Goal: Information Seeking & Learning: Learn about a topic

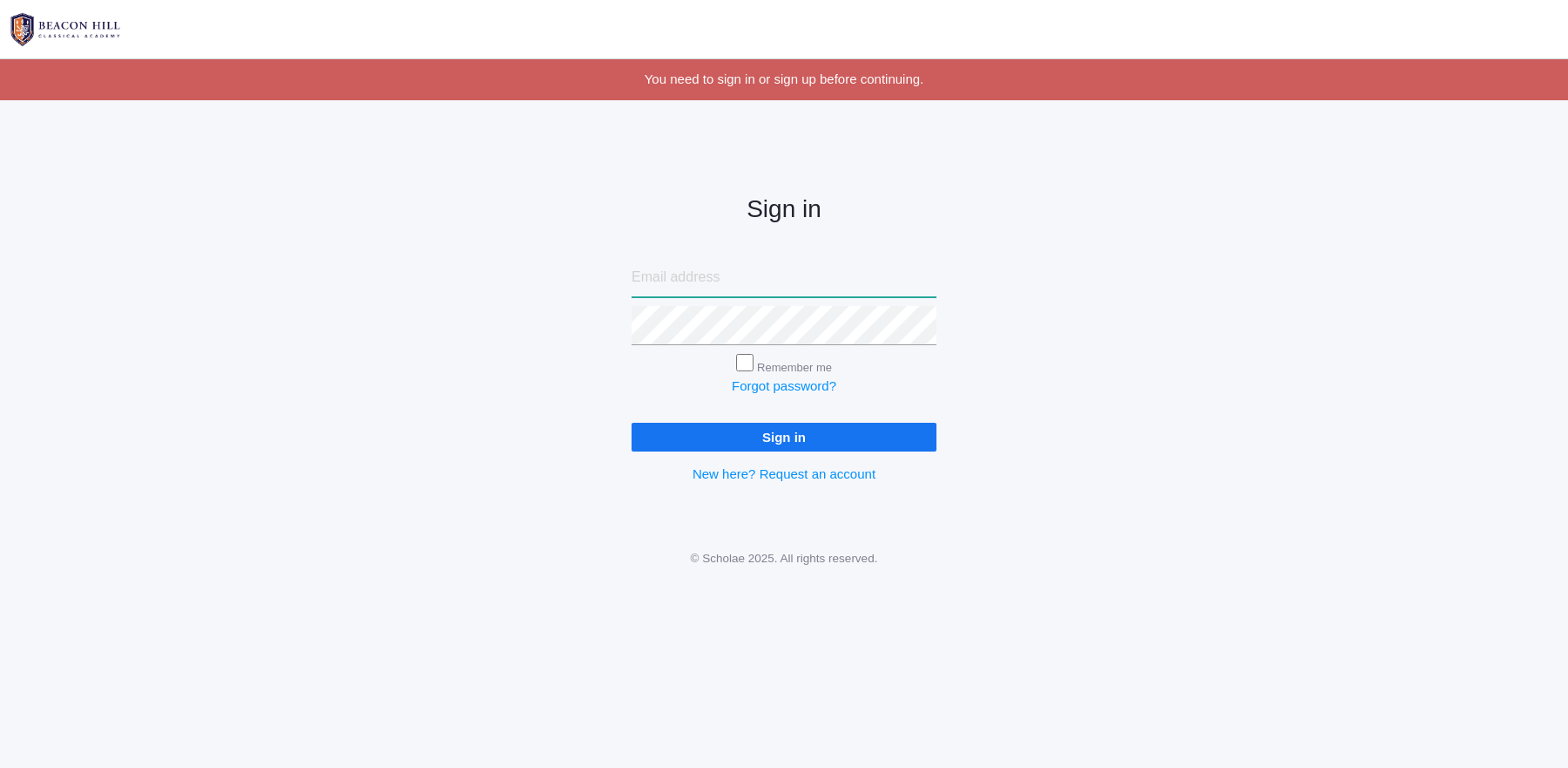
type input "[EMAIL_ADDRESS][DOMAIN_NAME]"
click at [830, 436] on input "Sign in" at bounding box center [784, 437] width 305 height 29
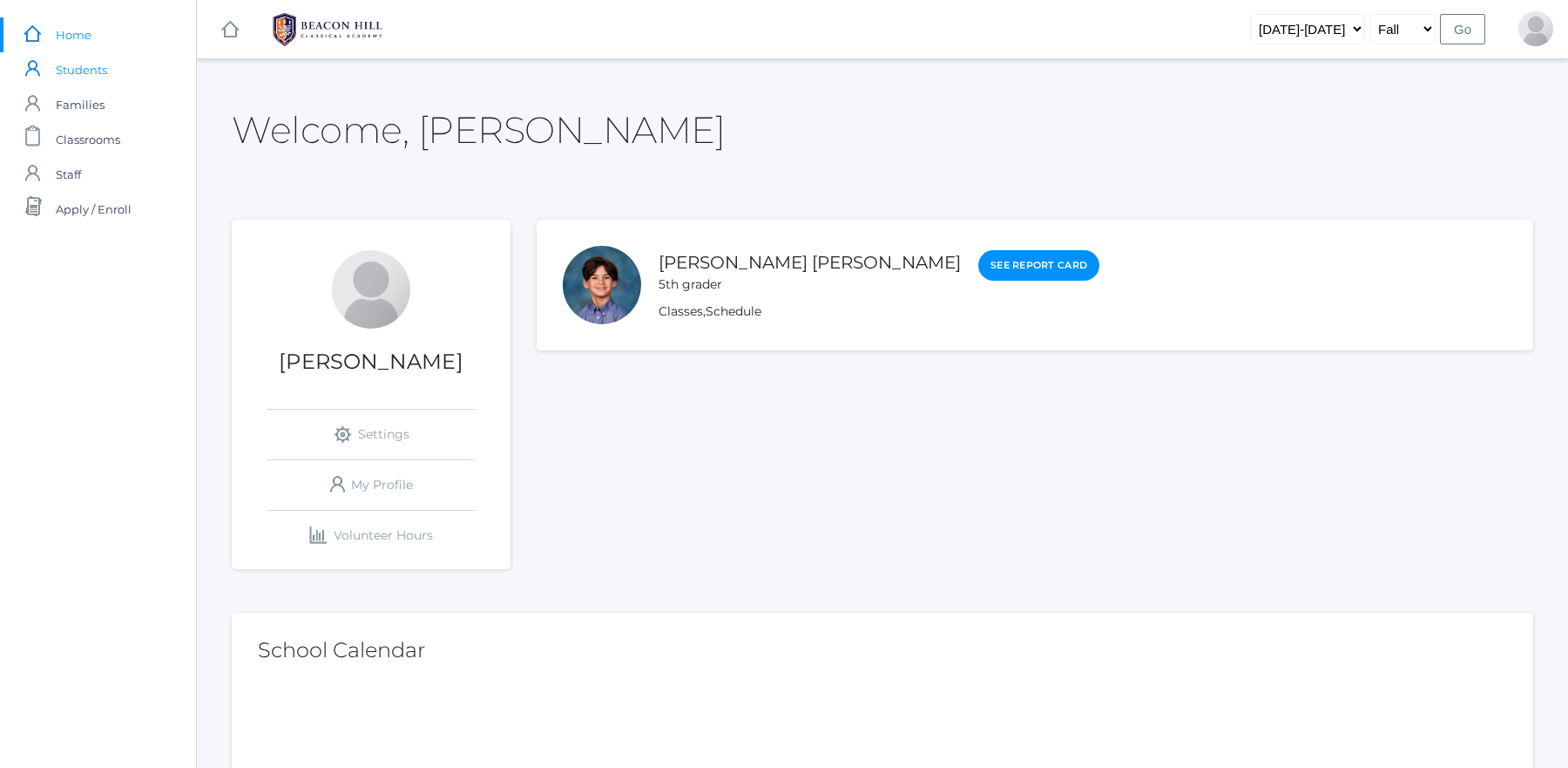
click at [107, 71] on span "Students" at bounding box center [81, 70] width 52 height 35
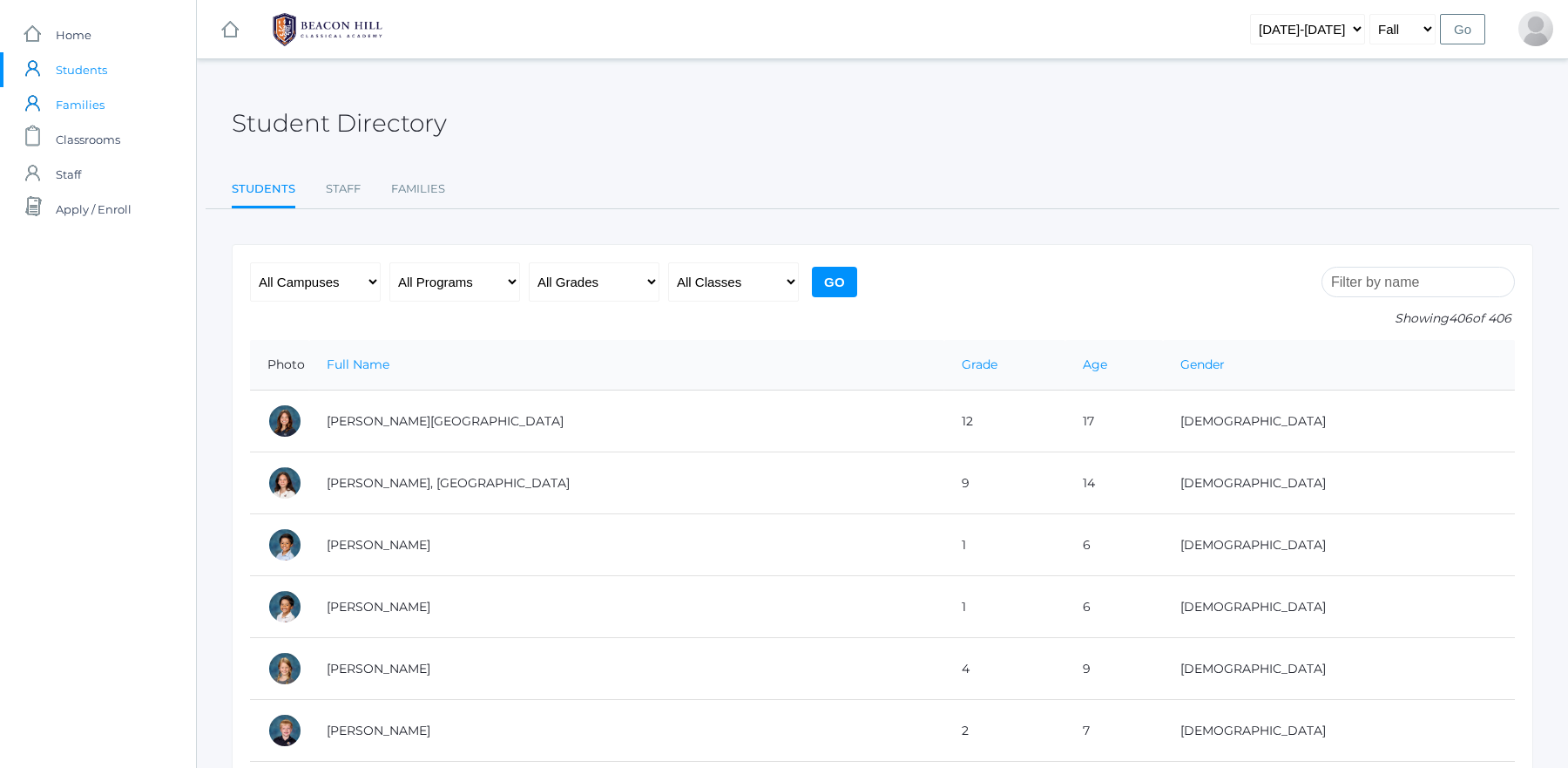
click at [93, 116] on span "Families" at bounding box center [80, 104] width 49 height 35
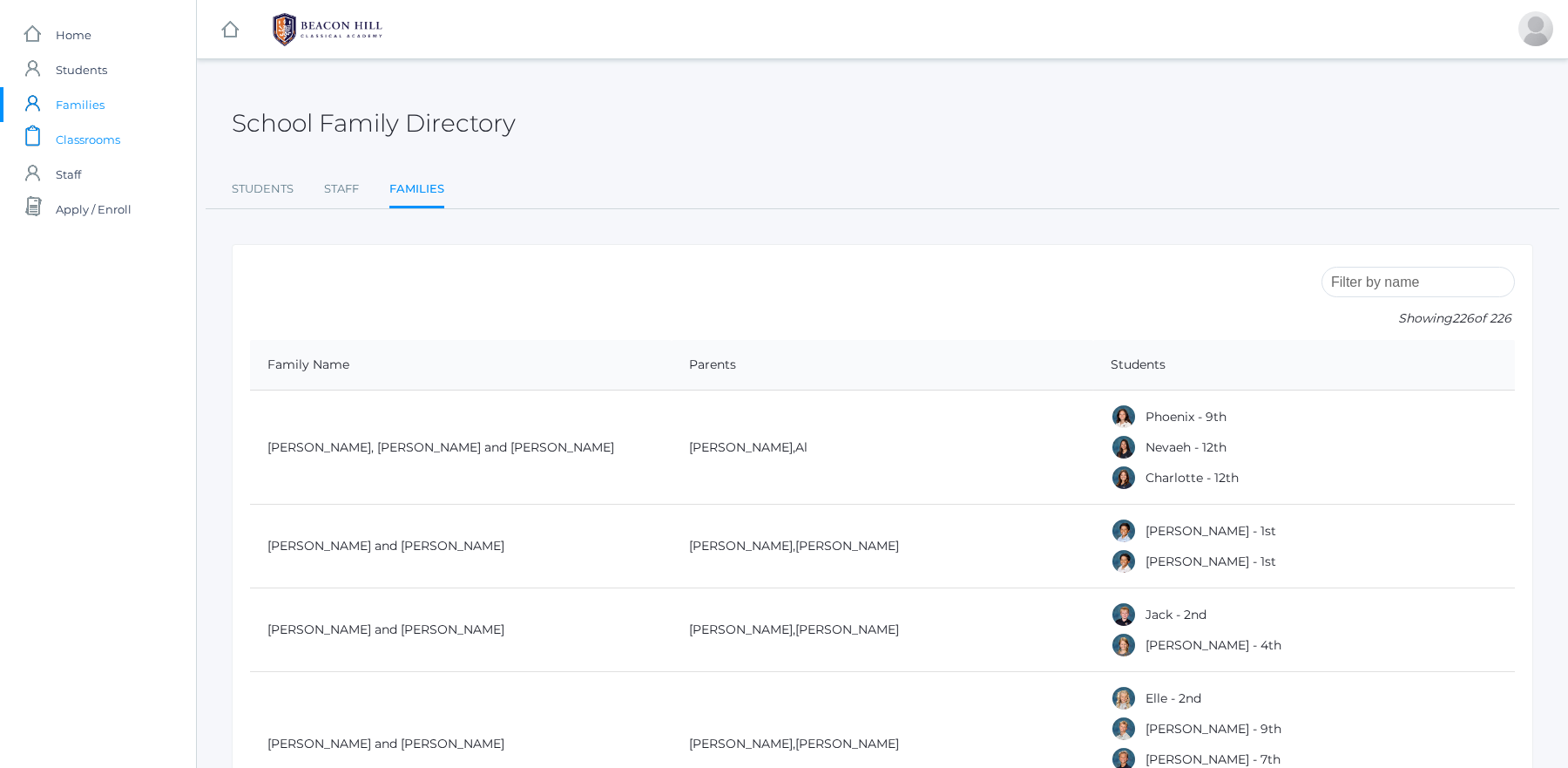
click at [86, 144] on span "Classrooms" at bounding box center [88, 139] width 64 height 35
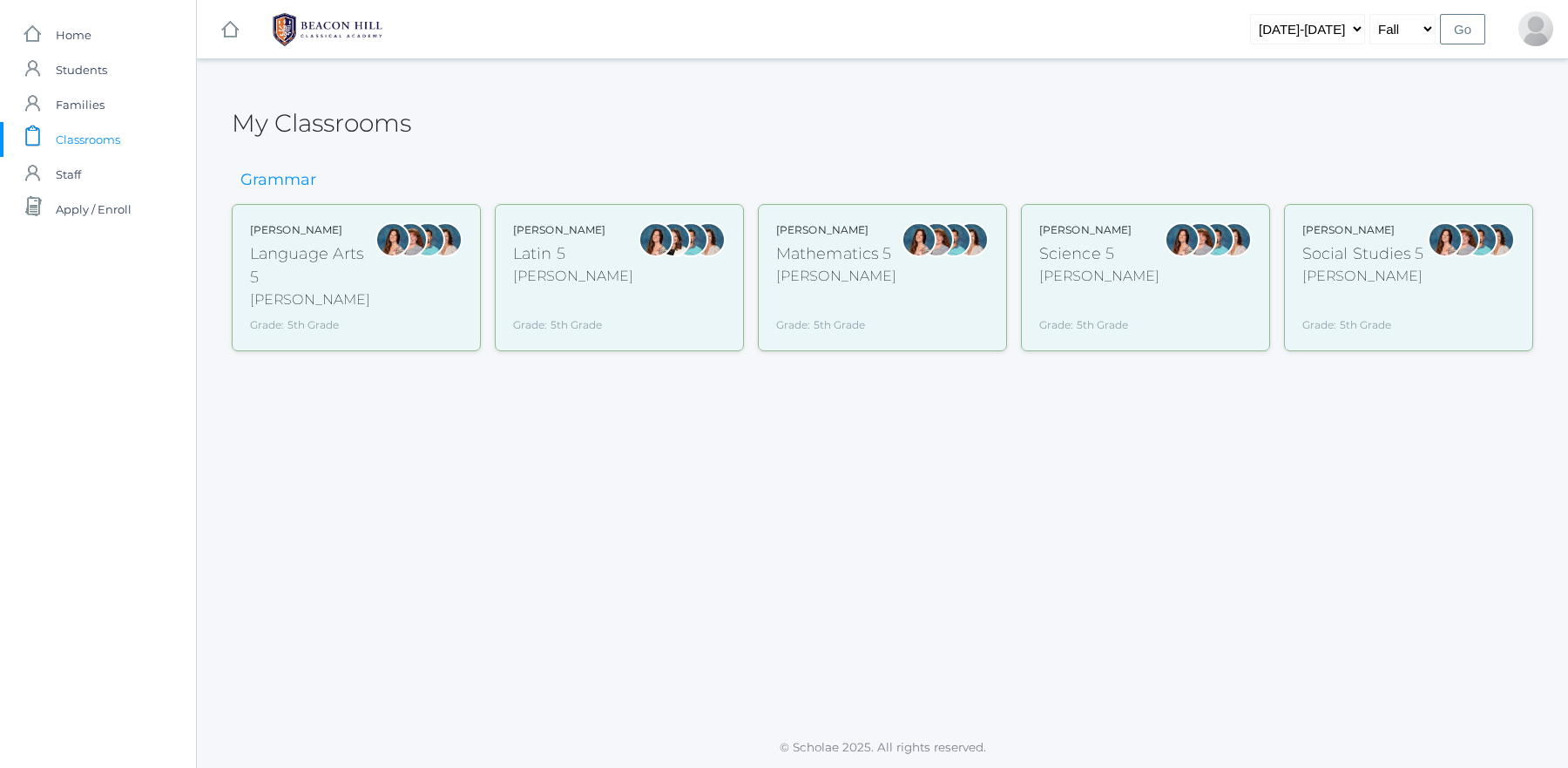
click at [372, 269] on div "Language Arts 5" at bounding box center [313, 266] width 126 height 47
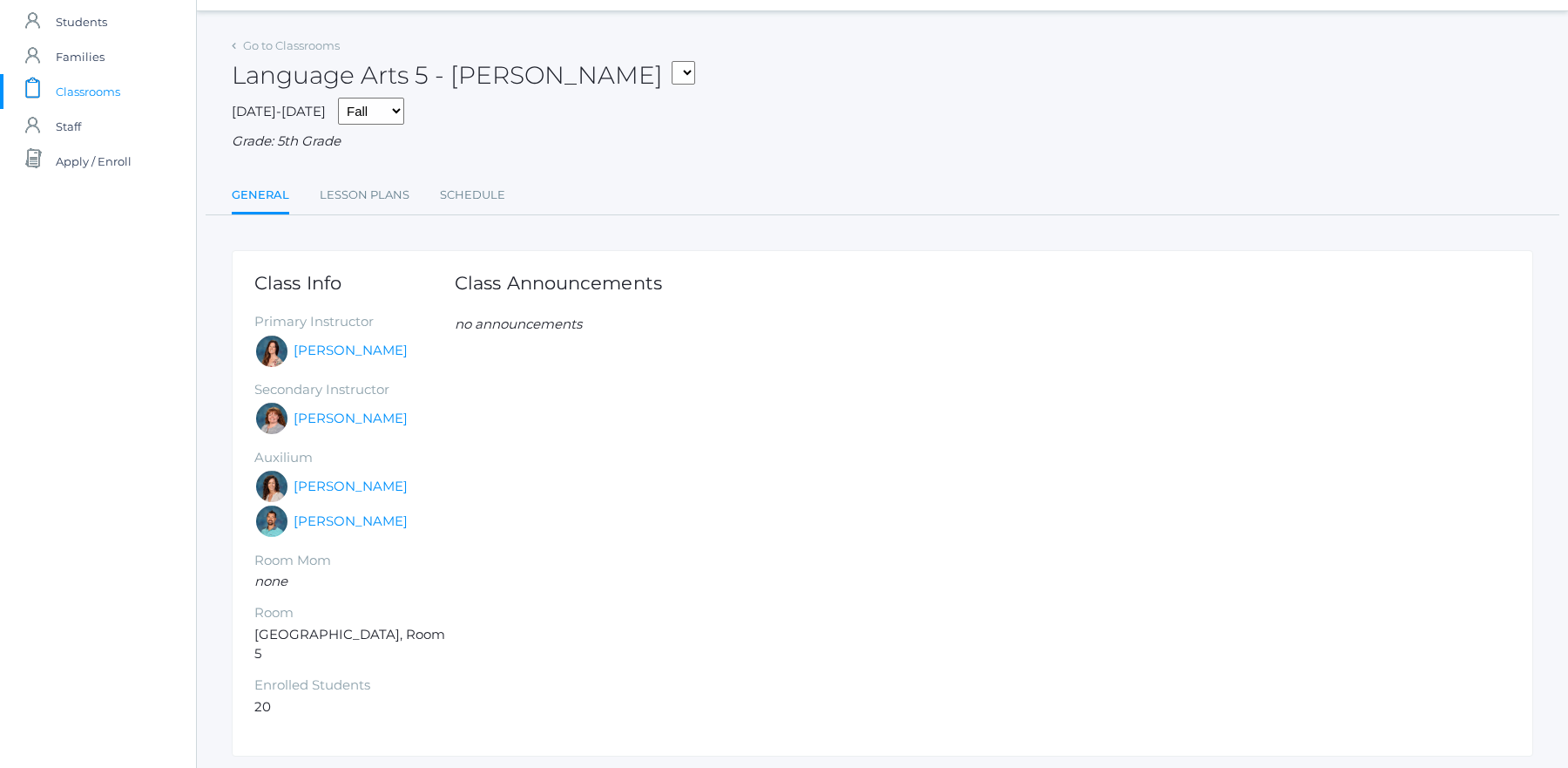
scroll to position [52, 0]
click at [358, 183] on link "Lesson Plans" at bounding box center [364, 191] width 90 height 35
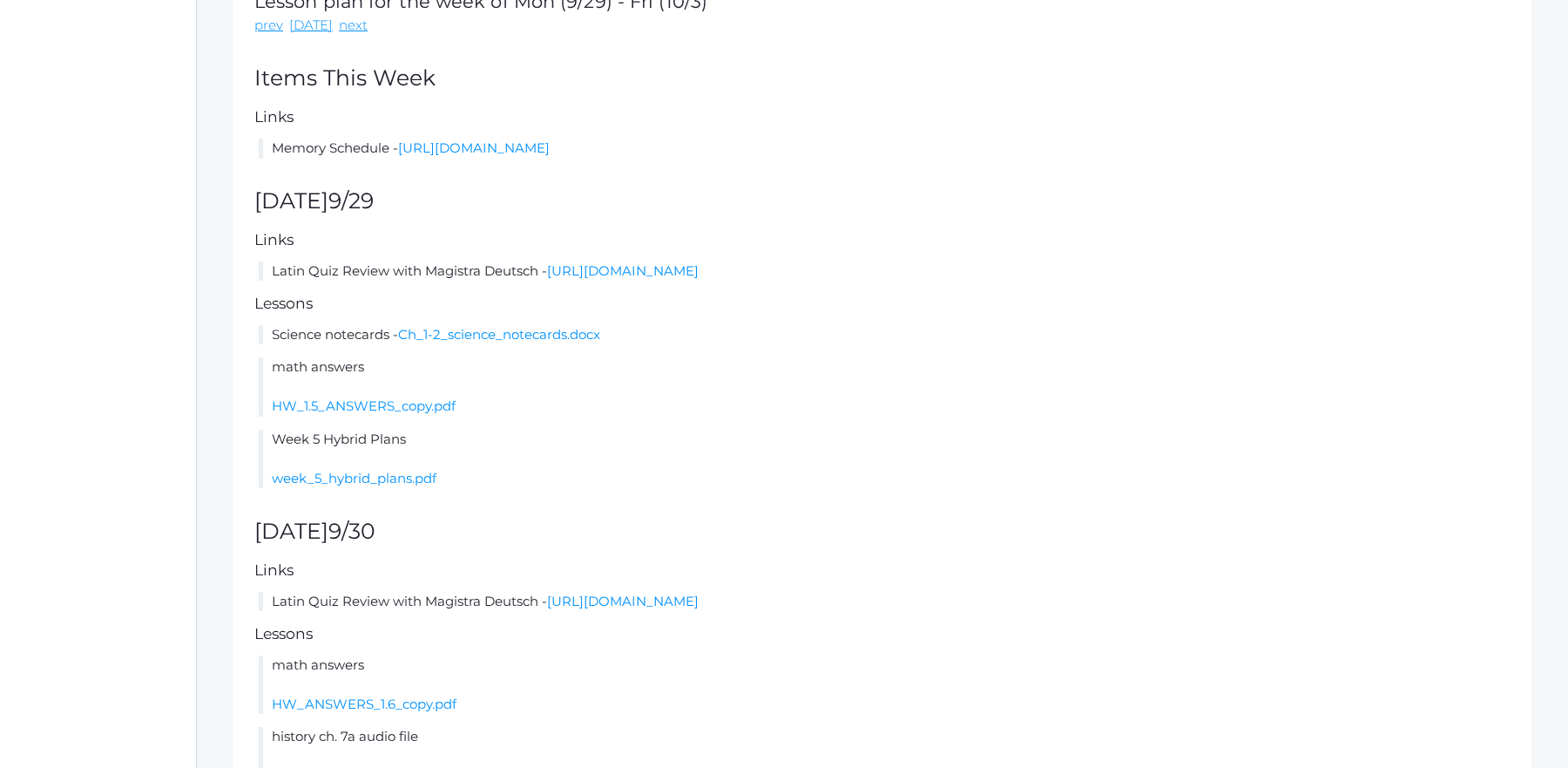
scroll to position [332, 0]
click at [401, 469] on link "week_5_hybrid_plans.pdf" at bounding box center [354, 475] width 165 height 16
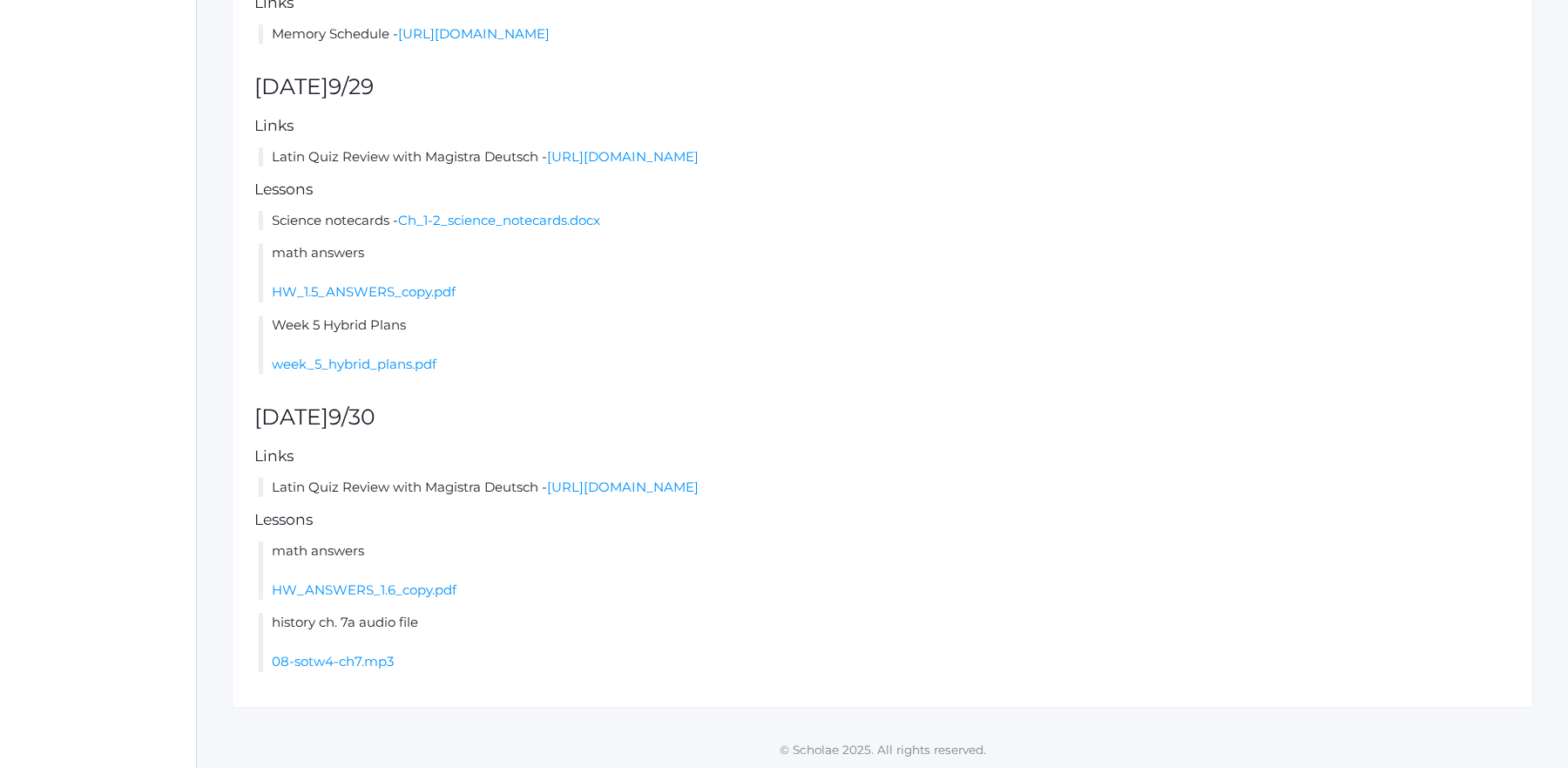
scroll to position [0, 0]
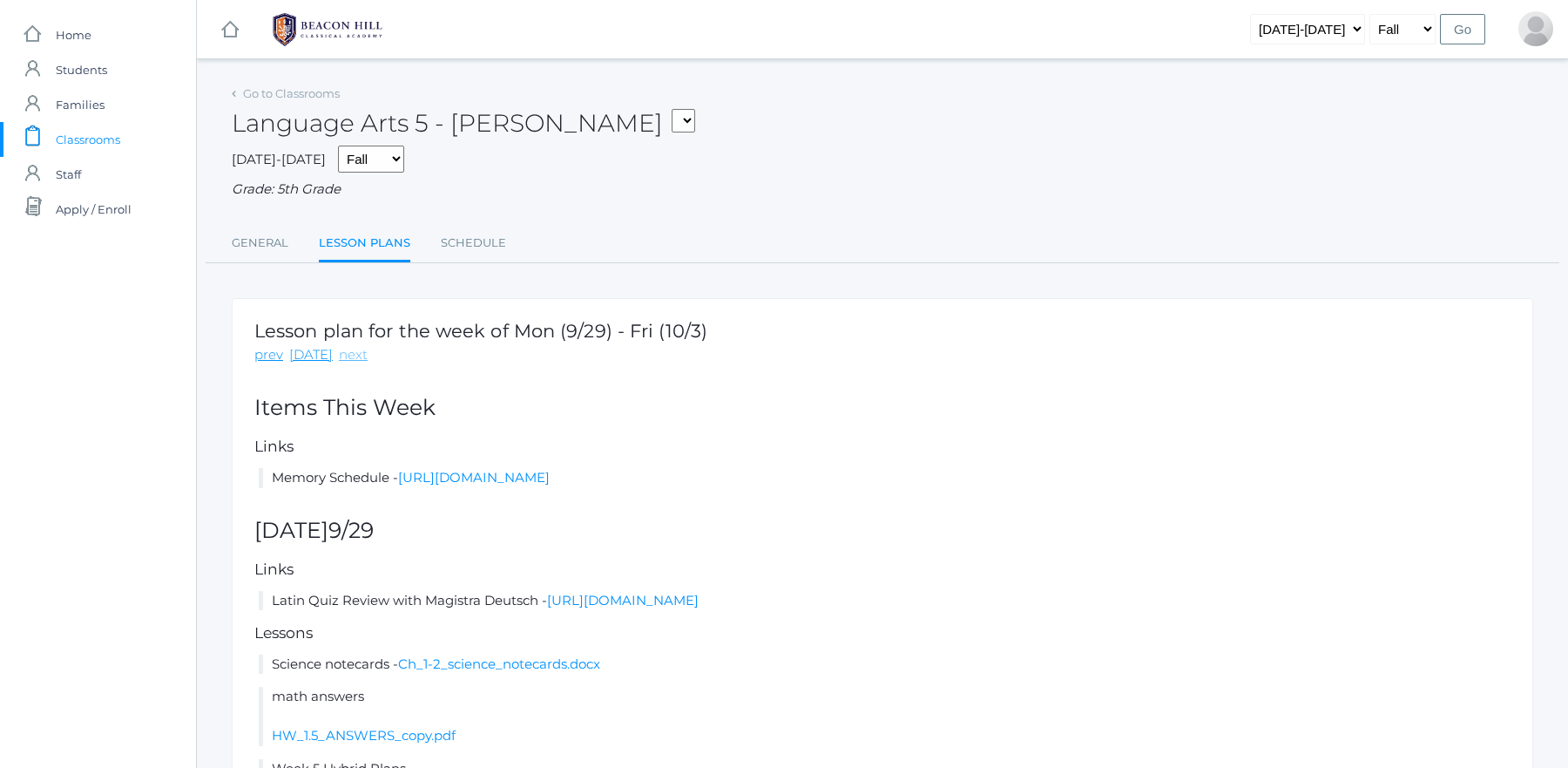
click at [339, 354] on link "next" at bounding box center [354, 356] width 29 height 20
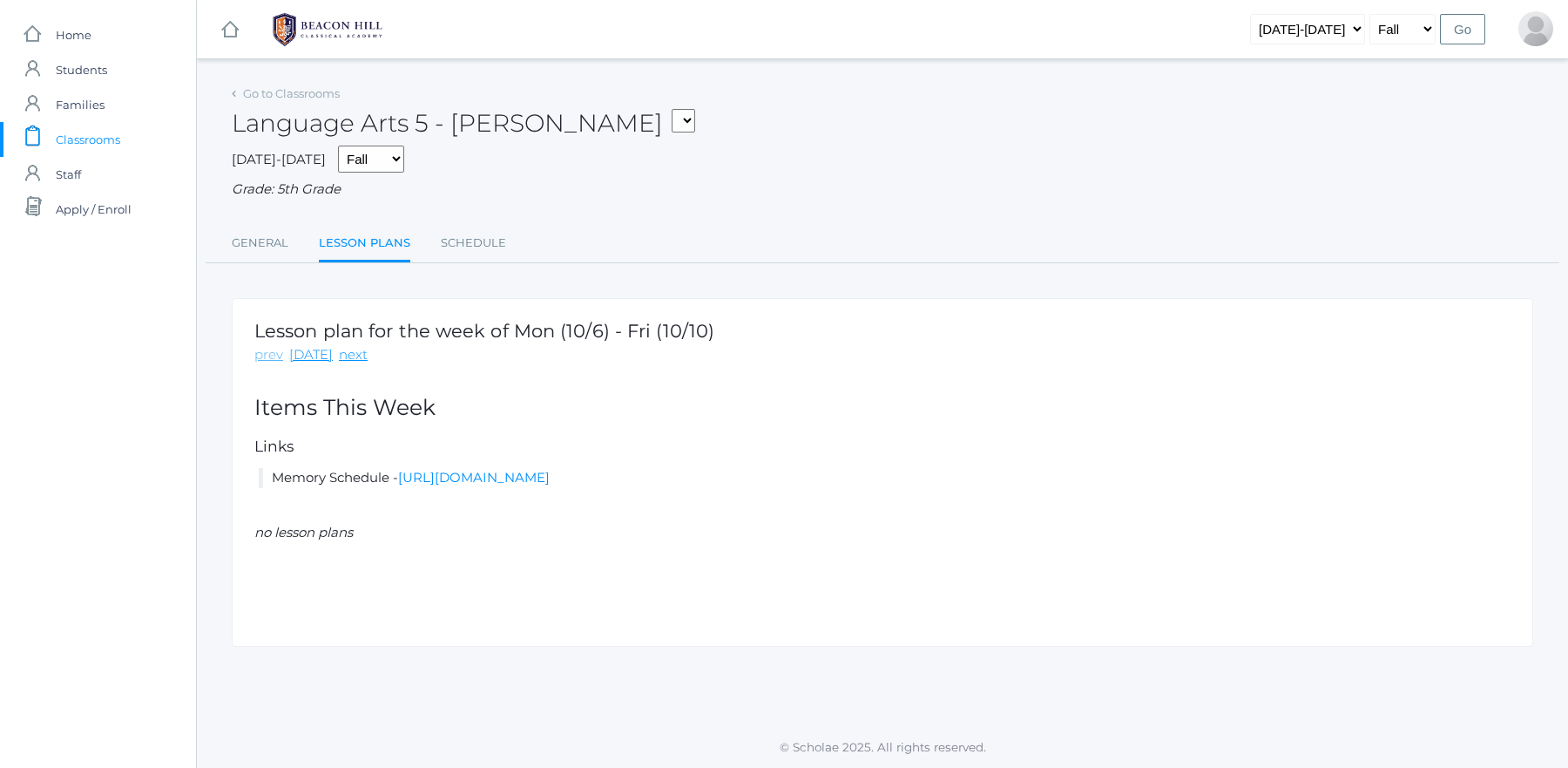
click at [261, 356] on link "prev" at bounding box center [269, 356] width 29 height 20
click at [108, 146] on span "Classrooms" at bounding box center [88, 139] width 64 height 35
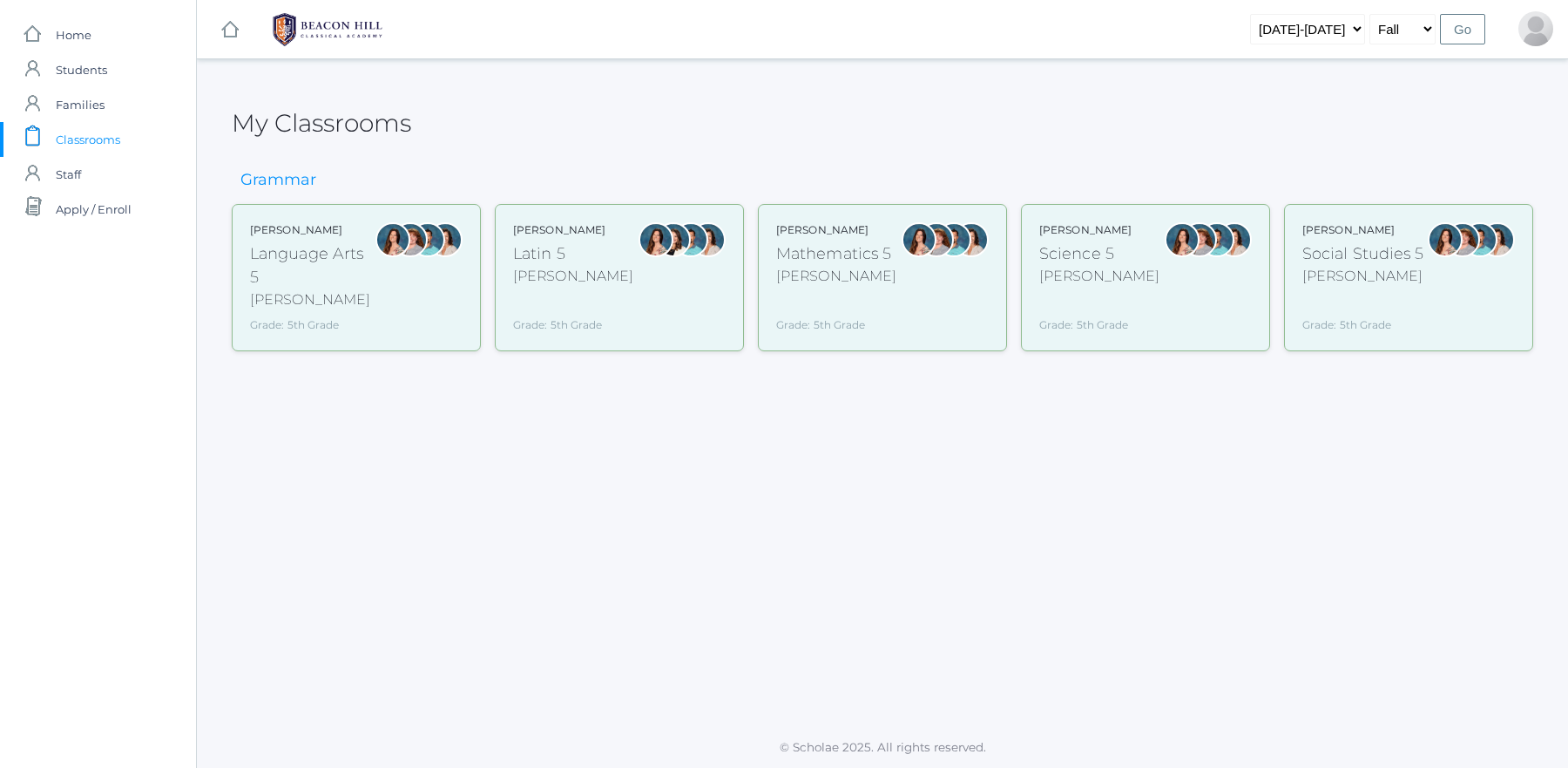
click at [890, 289] on div "Rebecca Salazar Mathematics 5 Salazar Grade: 5th Grade 05MATH" at bounding box center [836, 278] width 120 height 110
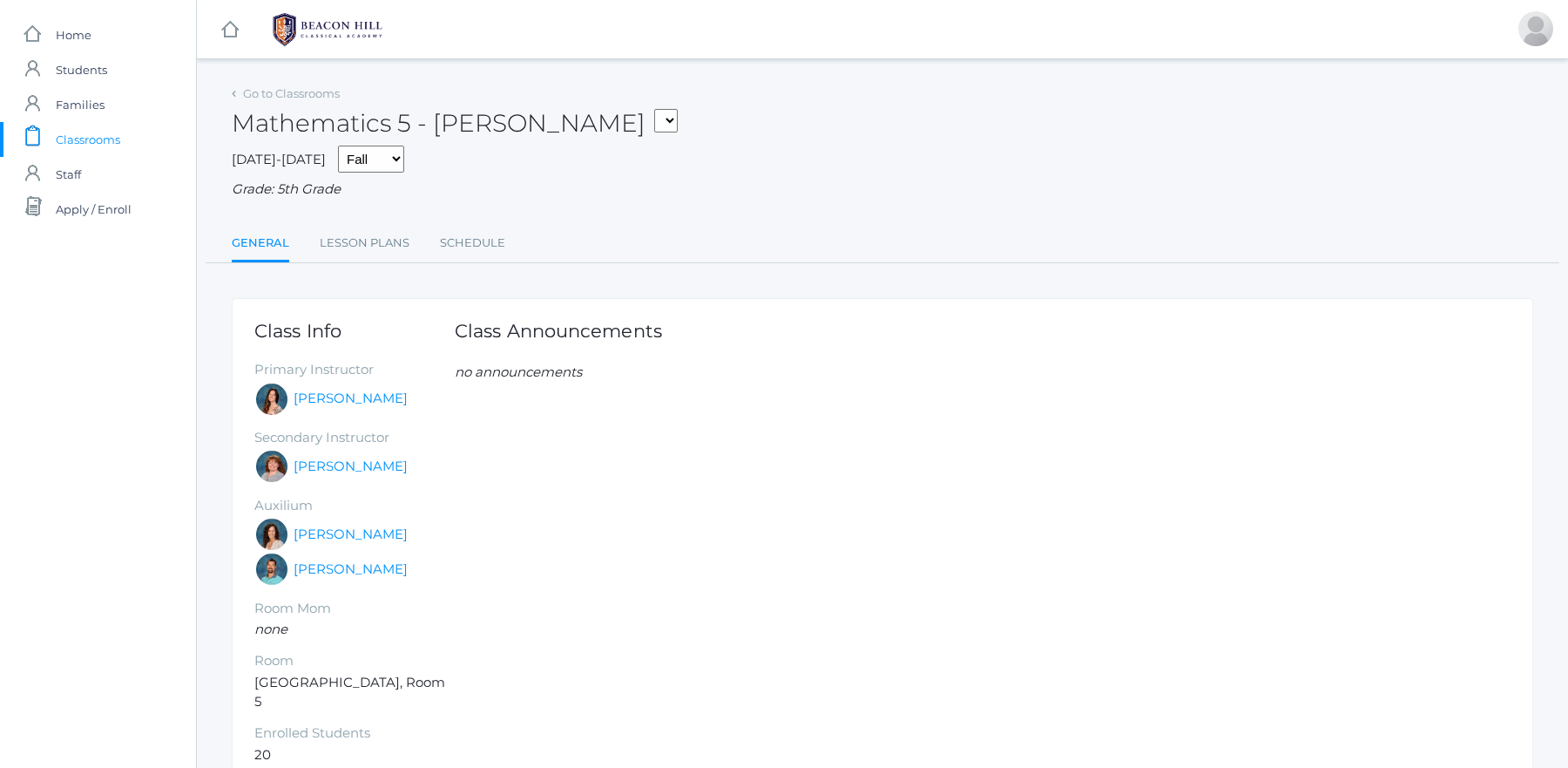
scroll to position [78, 0]
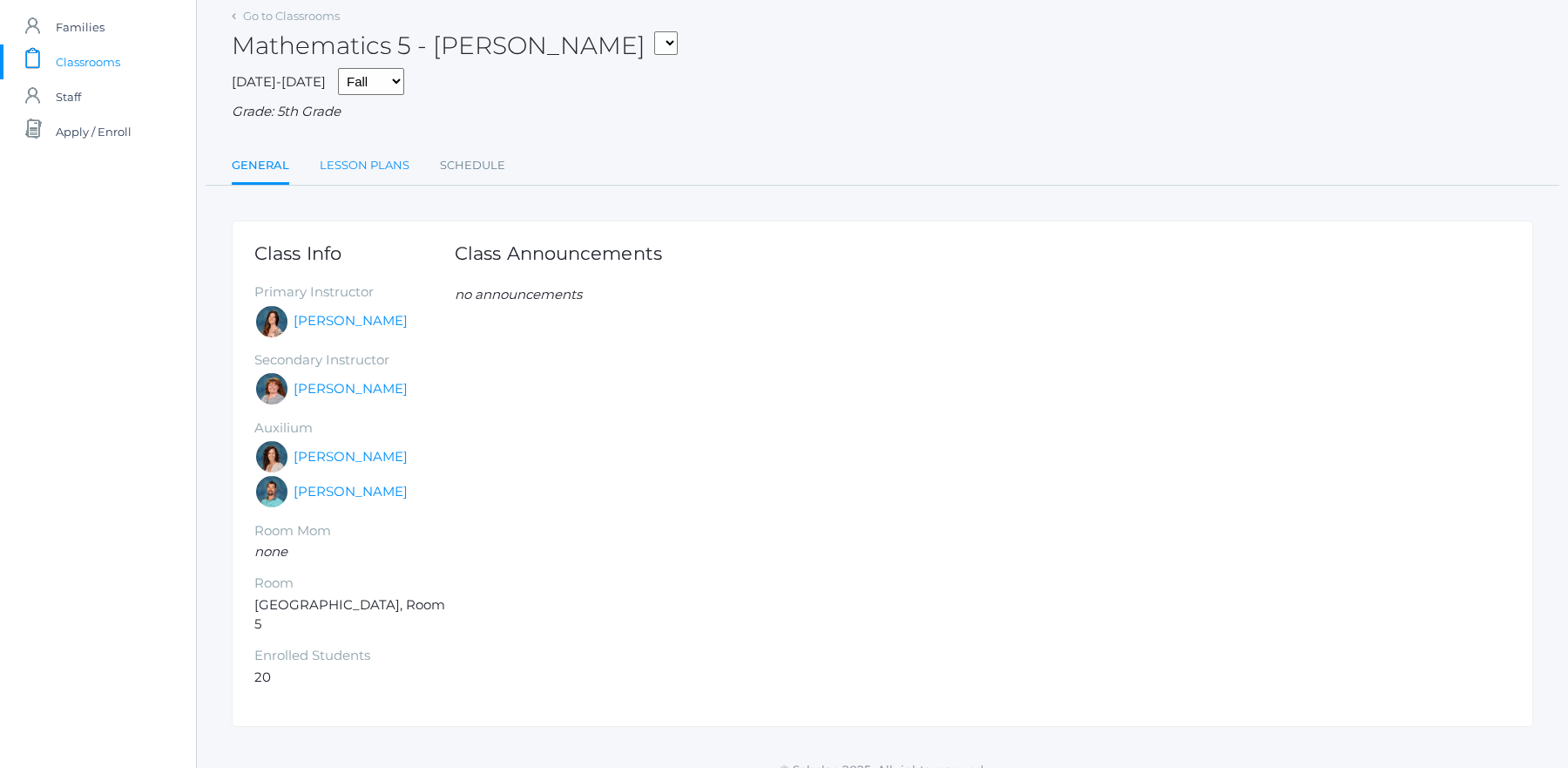
click at [345, 154] on link "Lesson Plans" at bounding box center [364, 166] width 90 height 35
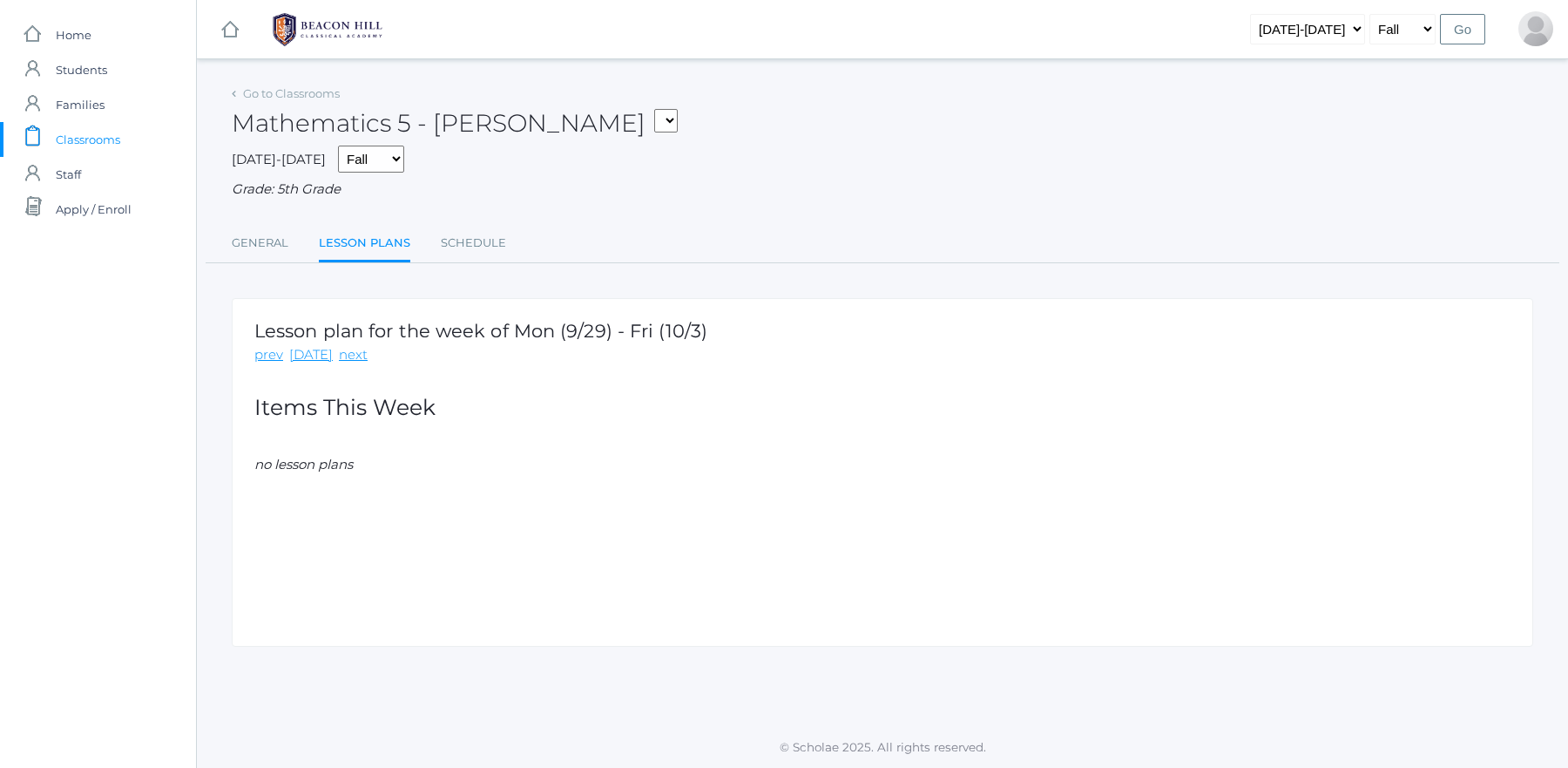
click at [89, 145] on span "Classrooms" at bounding box center [88, 139] width 64 height 35
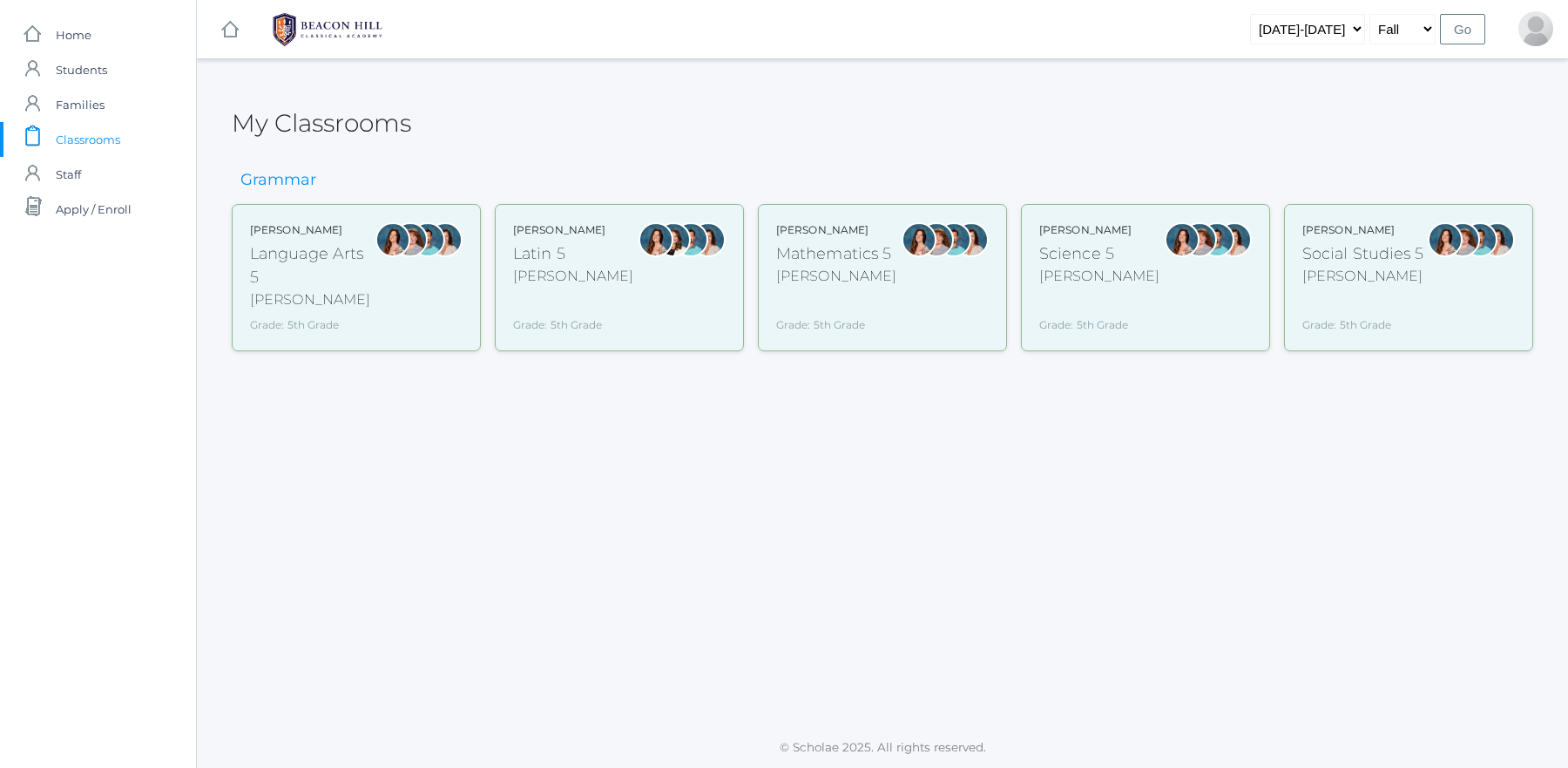
click at [465, 318] on div "Rebecca Salazar Language Arts 5 Salazar Grade: 5th Grade 05LA" at bounding box center [356, 277] width 250 height 147
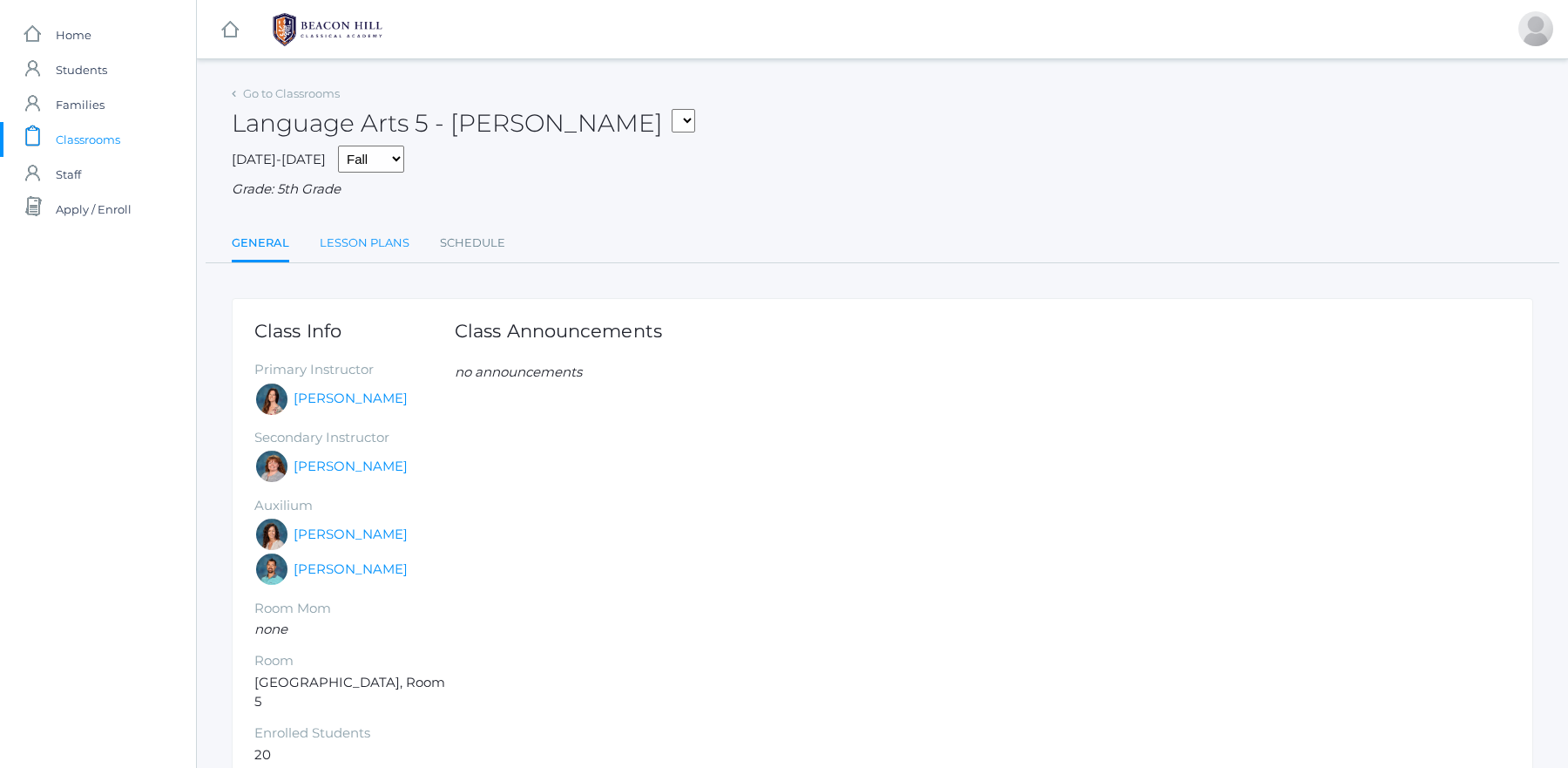
click at [392, 230] on link "Lesson Plans" at bounding box center [364, 243] width 90 height 35
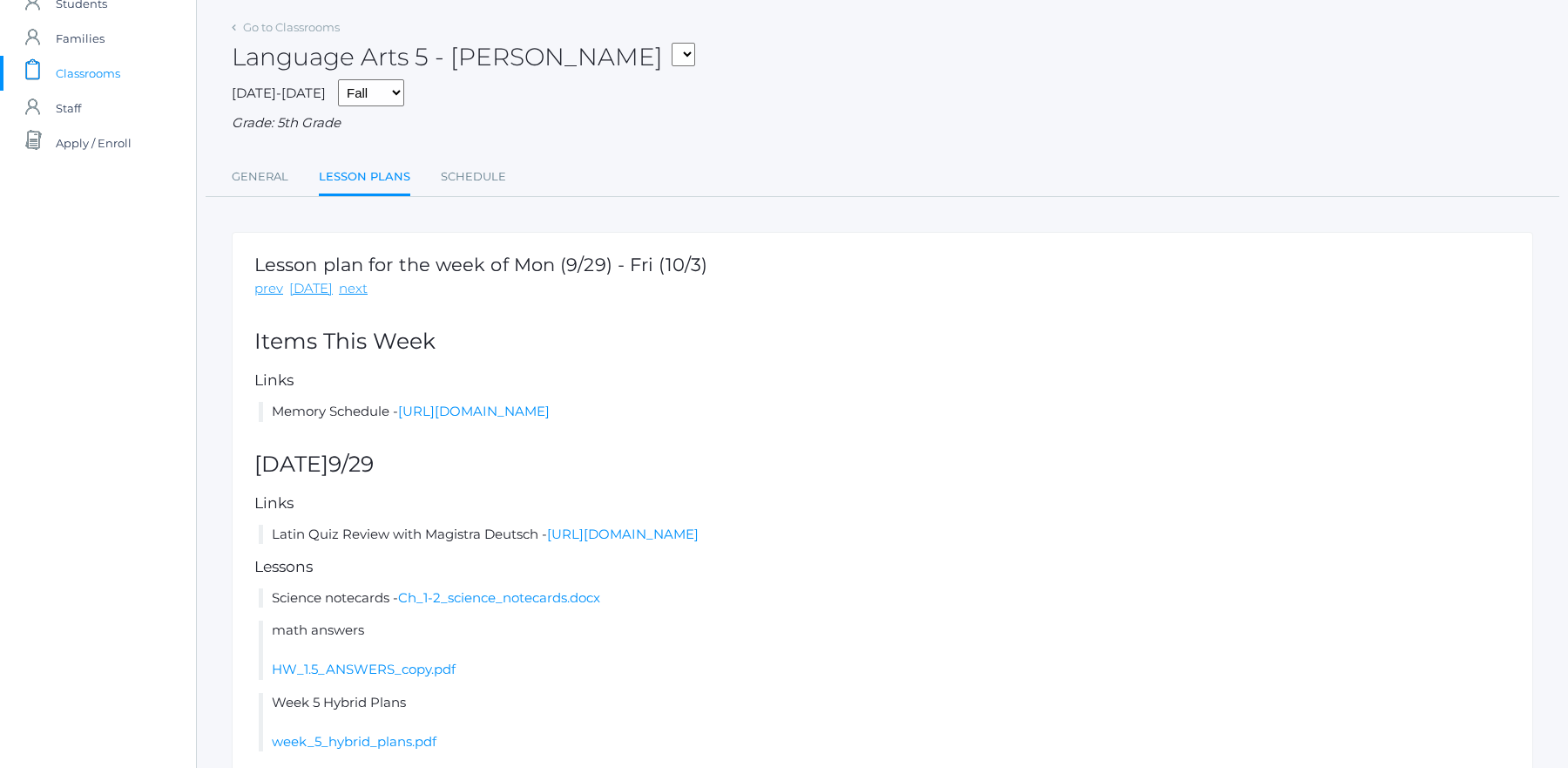
scroll to position [73, 0]
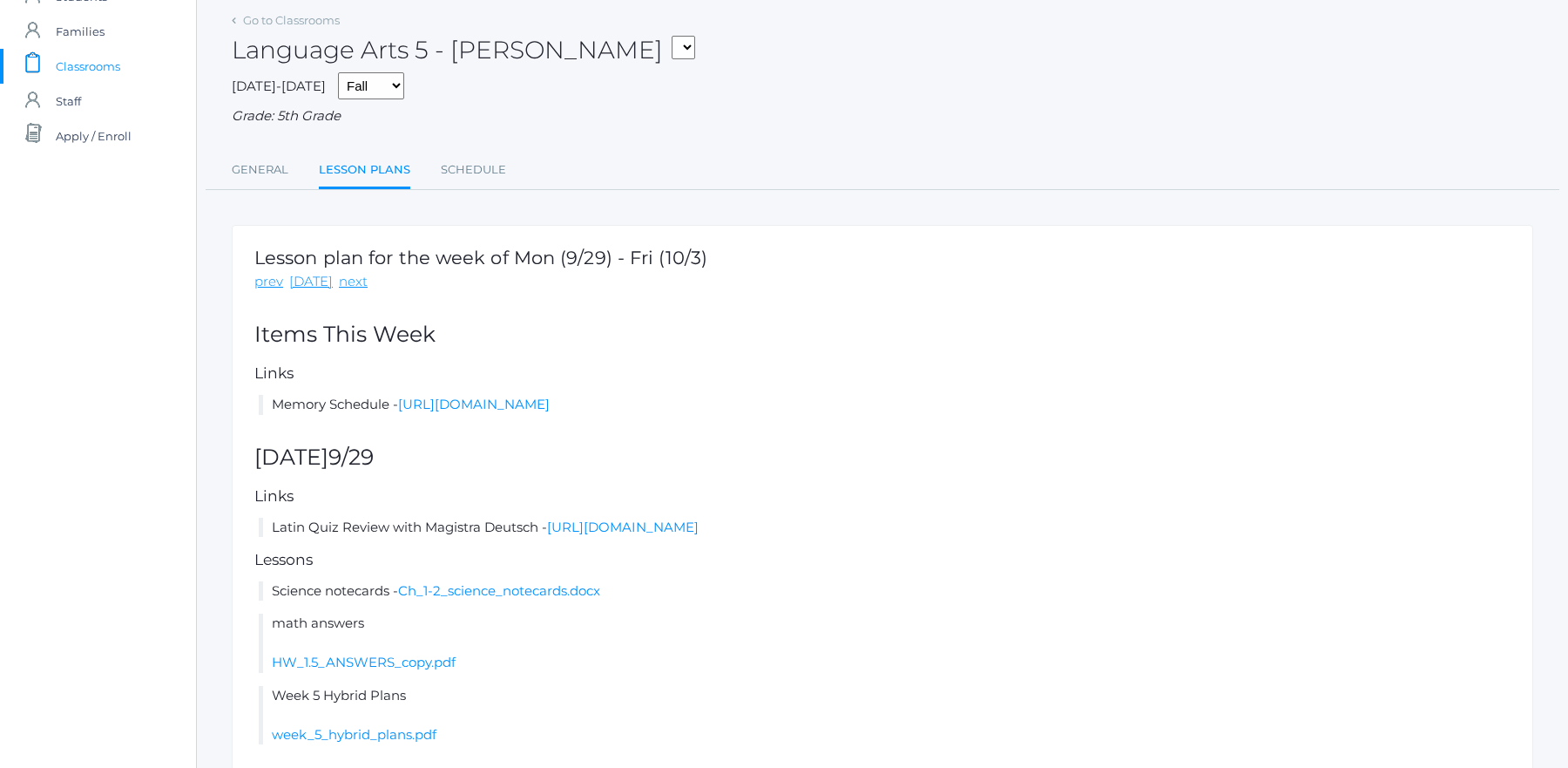
click at [434, 392] on div "Lesson plan for the week of Mon (9/29) - Fri (10/3) prev today next Items This …" at bounding box center [883, 651] width 1302 height 853
click at [435, 395] on link "https://docs.google.com/document/d/1s2aTF5vph_M_K3_useLkPblsJ5uytcUz/edit?usp=s…" at bounding box center [474, 403] width 152 height 16
click at [487, 163] on link "Schedule" at bounding box center [474, 170] width 65 height 35
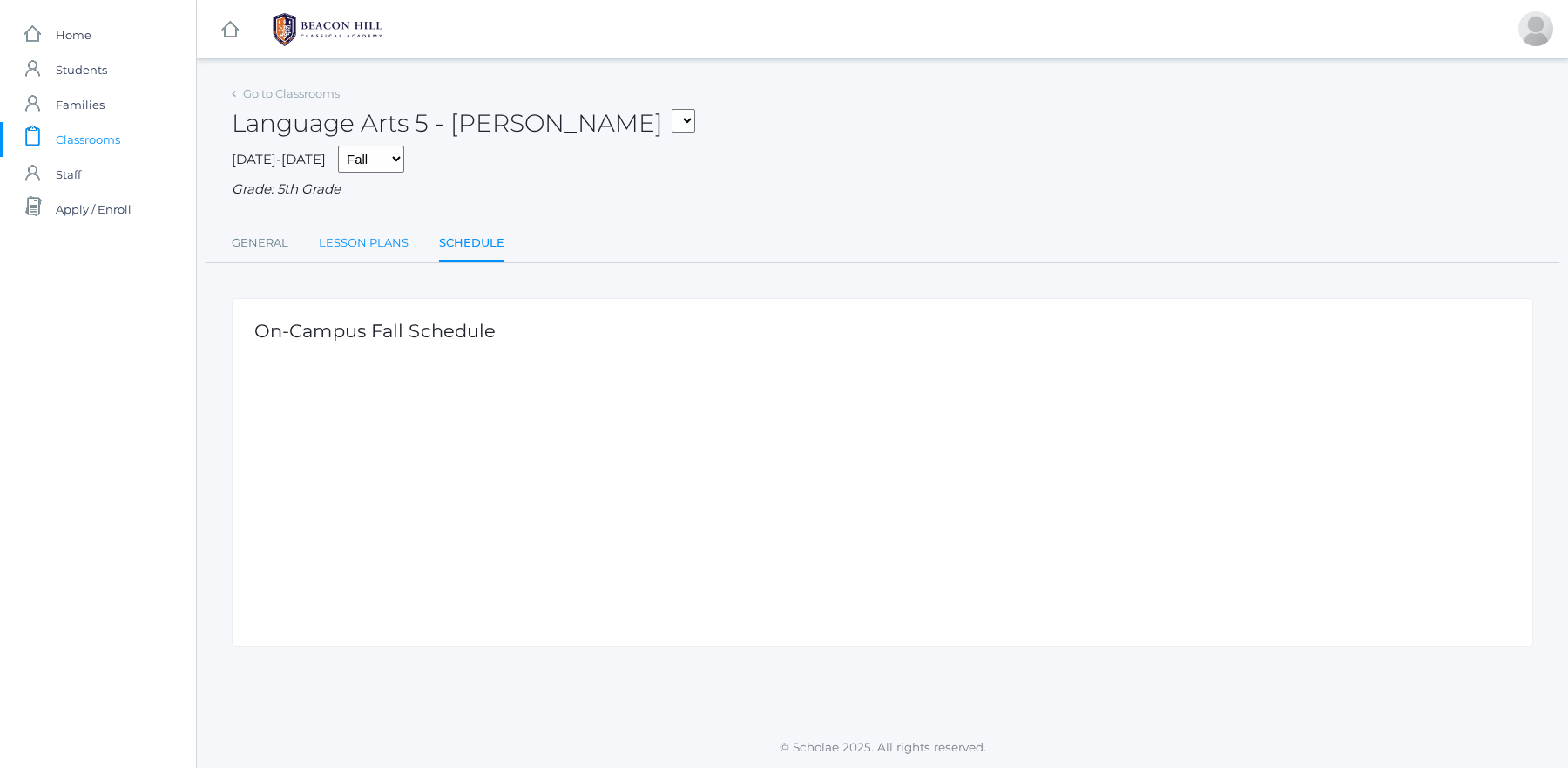
click at [391, 238] on link "Lesson Plans" at bounding box center [364, 243] width 90 height 35
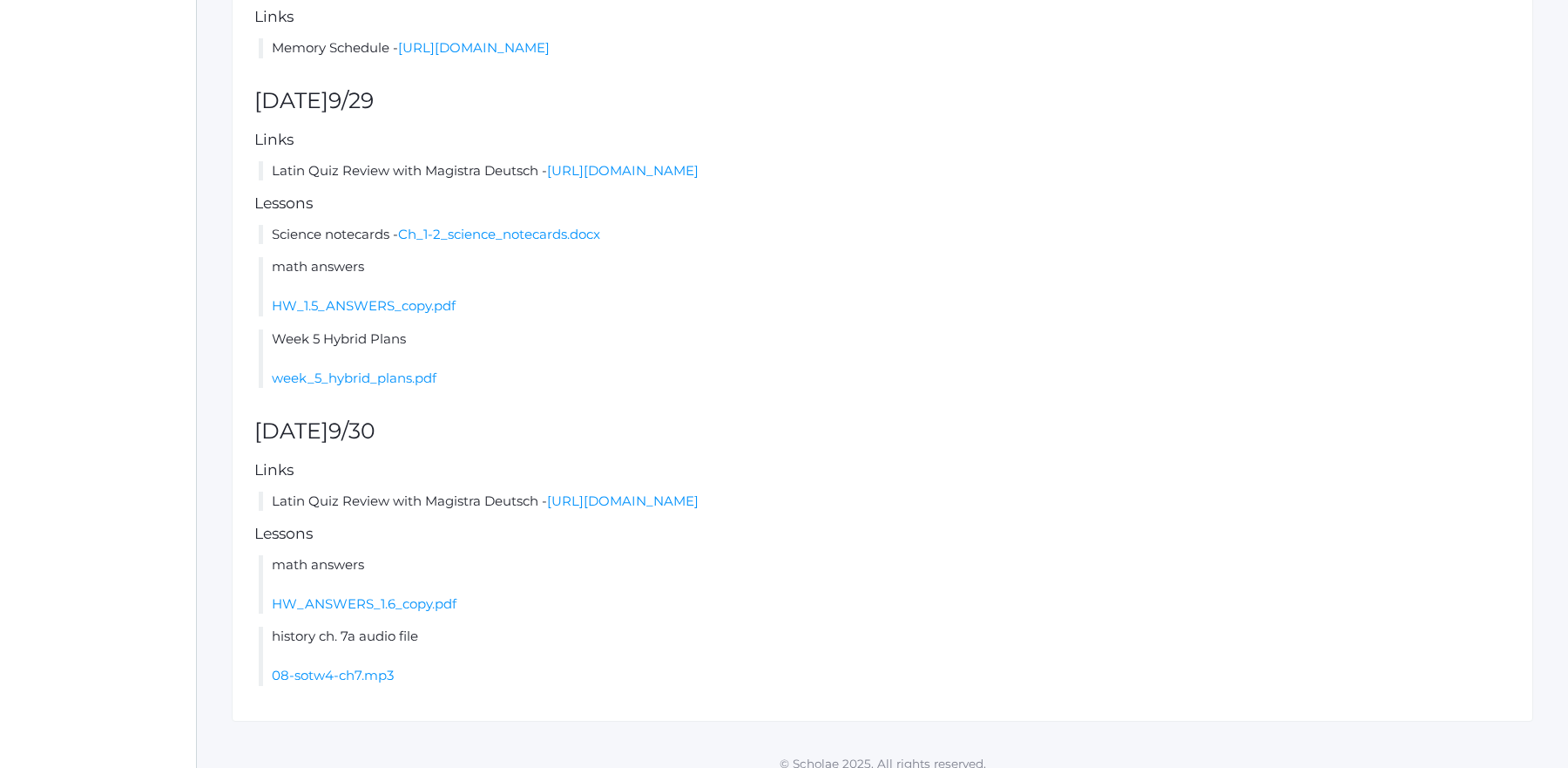
scroll to position [431, 0]
click at [383, 382] on link "week_5_hybrid_plans.pdf" at bounding box center [354, 376] width 165 height 16
